Goal: Task Accomplishment & Management: Manage account settings

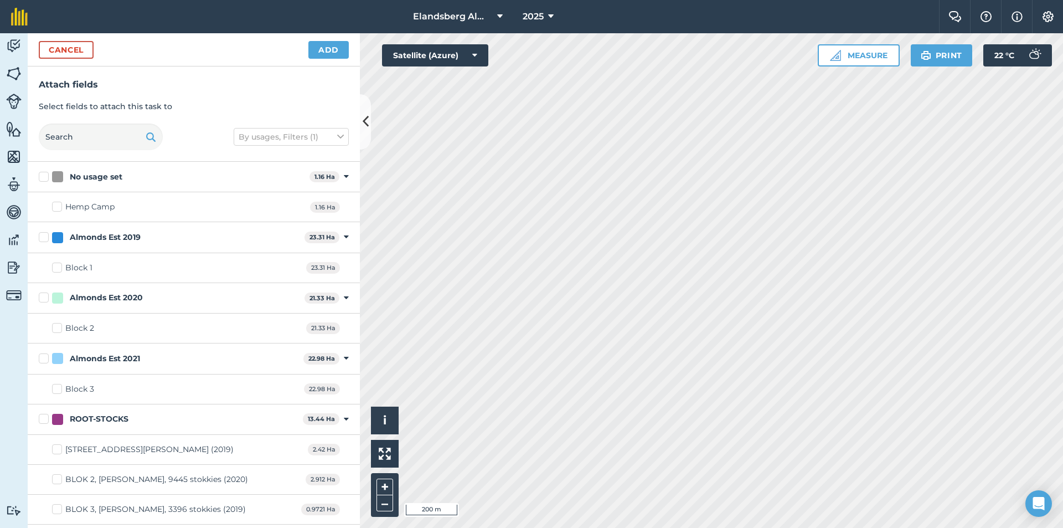
click at [125, 271] on div "Block 1 23.31 Ha" at bounding box center [194, 268] width 332 height 30
click at [146, 233] on div "Almonds Est 2019" at bounding box center [176, 238] width 248 height 12
click at [46, 233] on input "Almonds Est 2019" at bounding box center [42, 235] width 7 height 7
checkbox input "true"
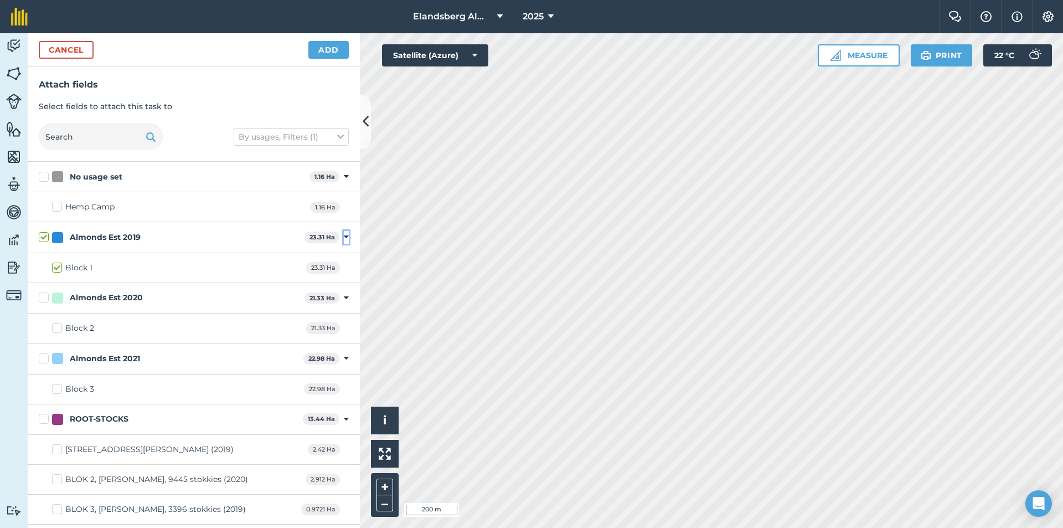
click at [344, 238] on icon at bounding box center [346, 237] width 5 height 10
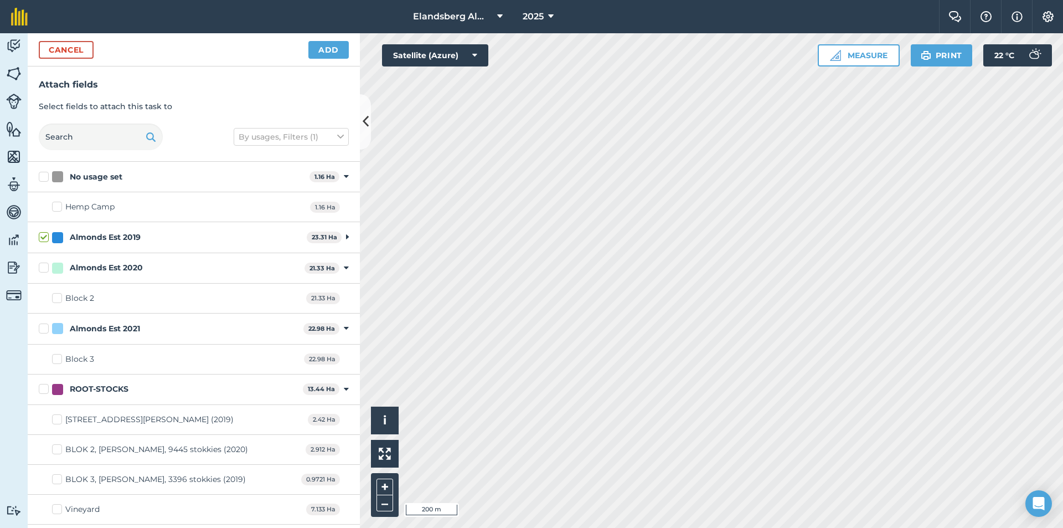
click at [345, 238] on div "Almonds Est 2019 23.31 Ha Toggle showing Almonds Est 2019 fields" at bounding box center [194, 237] width 332 height 30
click at [45, 235] on label "Almonds Est 2019" at bounding box center [171, 238] width 264 height 12
click at [45, 235] on input "Almonds Est 2019" at bounding box center [42, 235] width 7 height 7
click at [187, 243] on div "Almonds Est 2019" at bounding box center [177, 238] width 250 height 12
click at [46, 239] on input "Almonds Est 2019" at bounding box center [42, 235] width 7 height 7
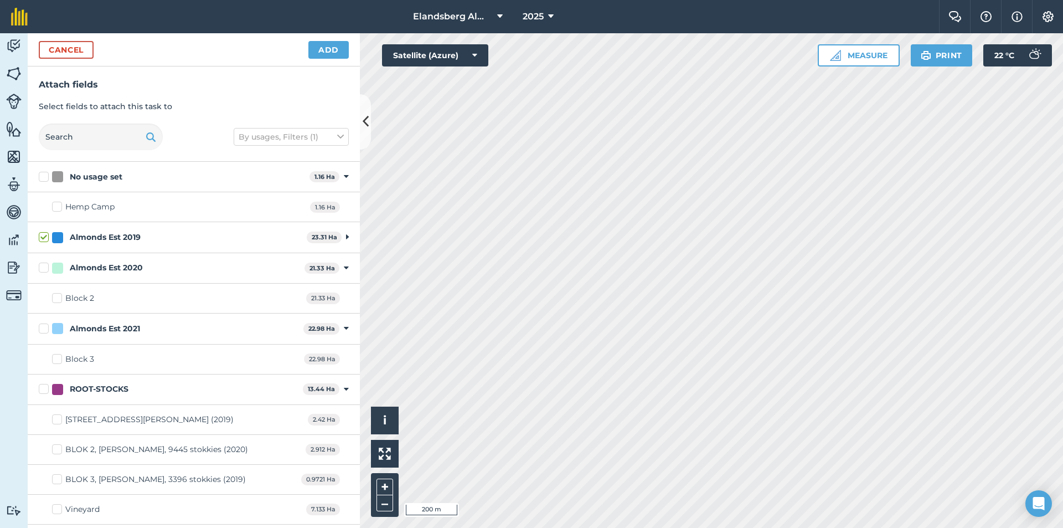
click at [187, 243] on div "Almonds Est 2019" at bounding box center [177, 238] width 250 height 12
click at [46, 239] on input "Almonds Est 2019" at bounding box center [42, 235] width 7 height 7
checkbox input "false"
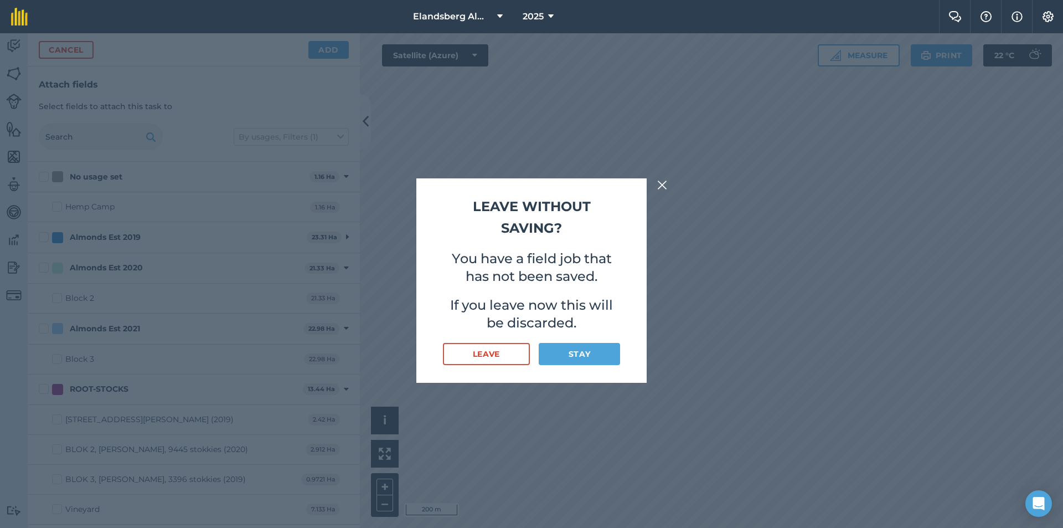
click at [665, 184] on img at bounding box center [662, 184] width 10 height 13
